Goal: Find specific page/section: Find specific page/section

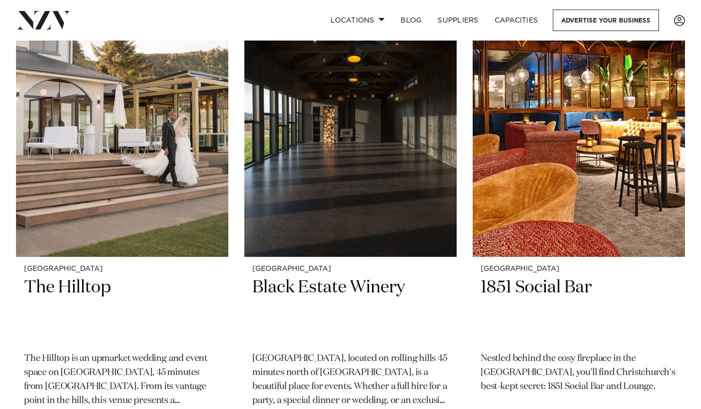
scroll to position [976, 0]
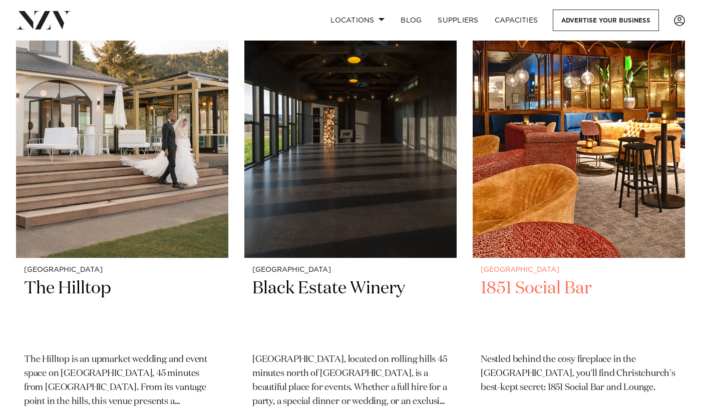
click at [540, 288] on h2 "1851 Social Bar" at bounding box center [578, 311] width 196 height 68
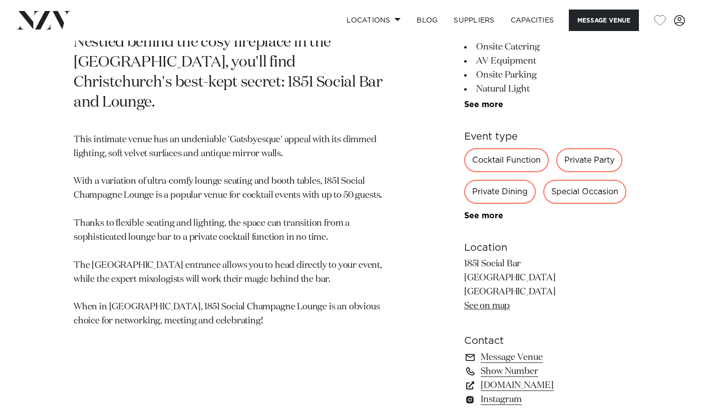
scroll to position [456, 0]
click at [592, 160] on div "Private Party" at bounding box center [589, 160] width 66 height 24
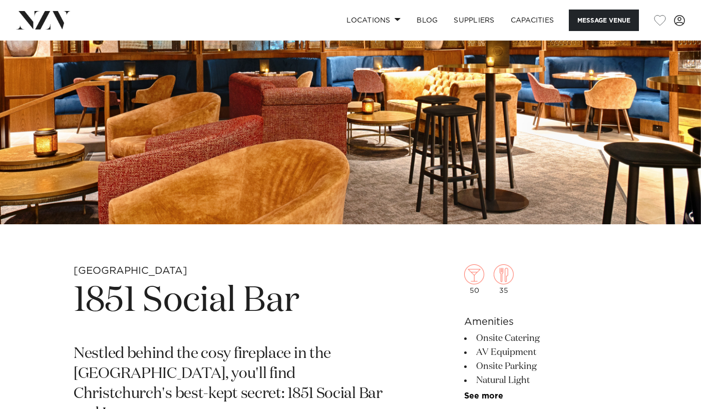
scroll to position [0, 0]
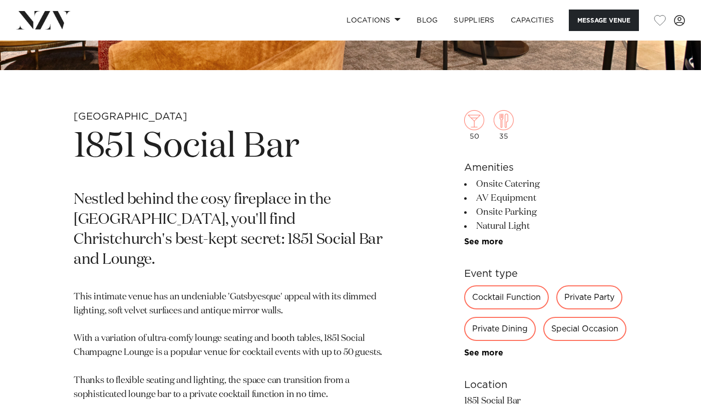
scroll to position [352, 0]
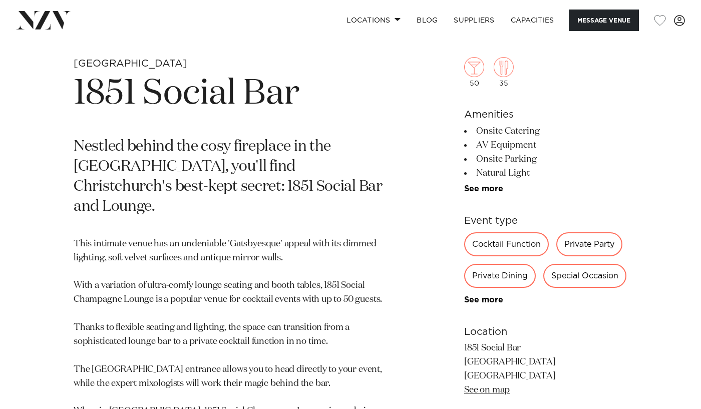
click at [501, 283] on div "Private Dining" at bounding box center [500, 276] width 72 height 24
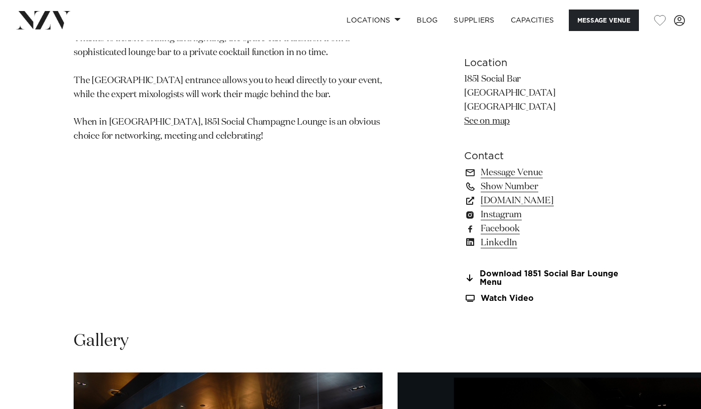
scroll to position [640, 0]
click at [516, 205] on link "[DOMAIN_NAME]" at bounding box center [545, 201] width 163 height 14
